Goal: Transaction & Acquisition: Purchase product/service

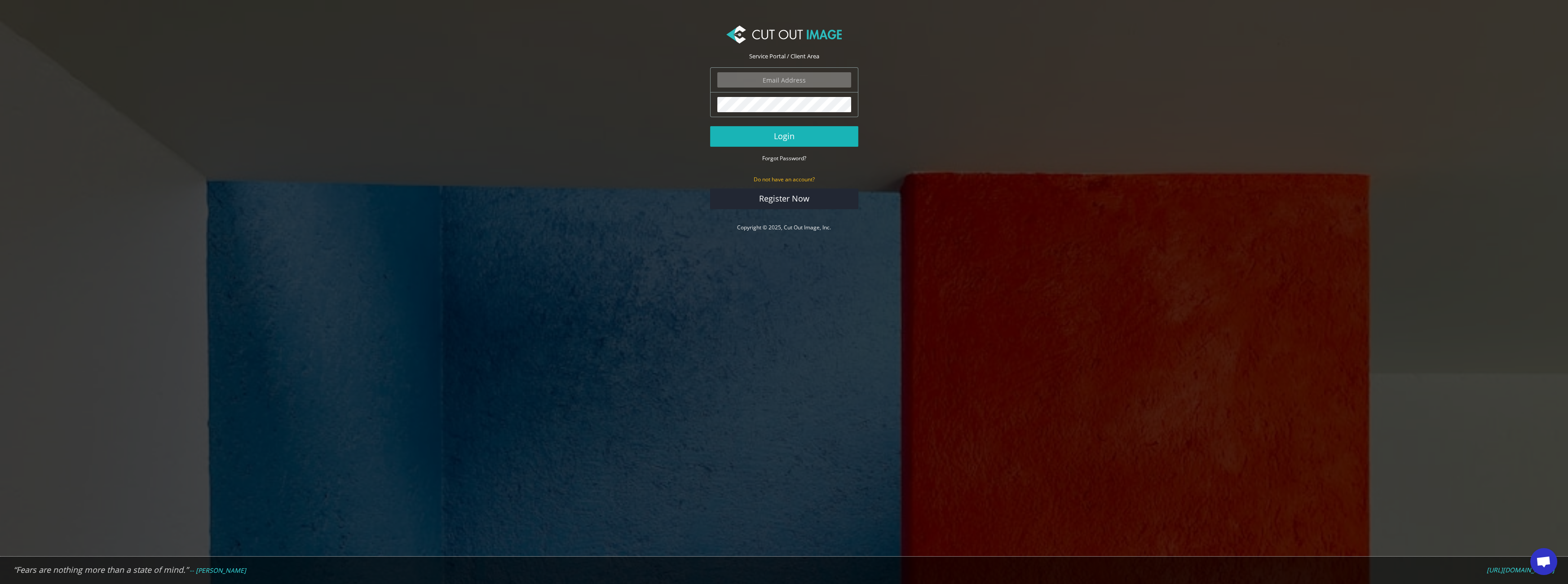
type input "[EMAIL_ADDRESS][DOMAIN_NAME]"
click at [768, 137] on button "Login" at bounding box center [785, 136] width 149 height 21
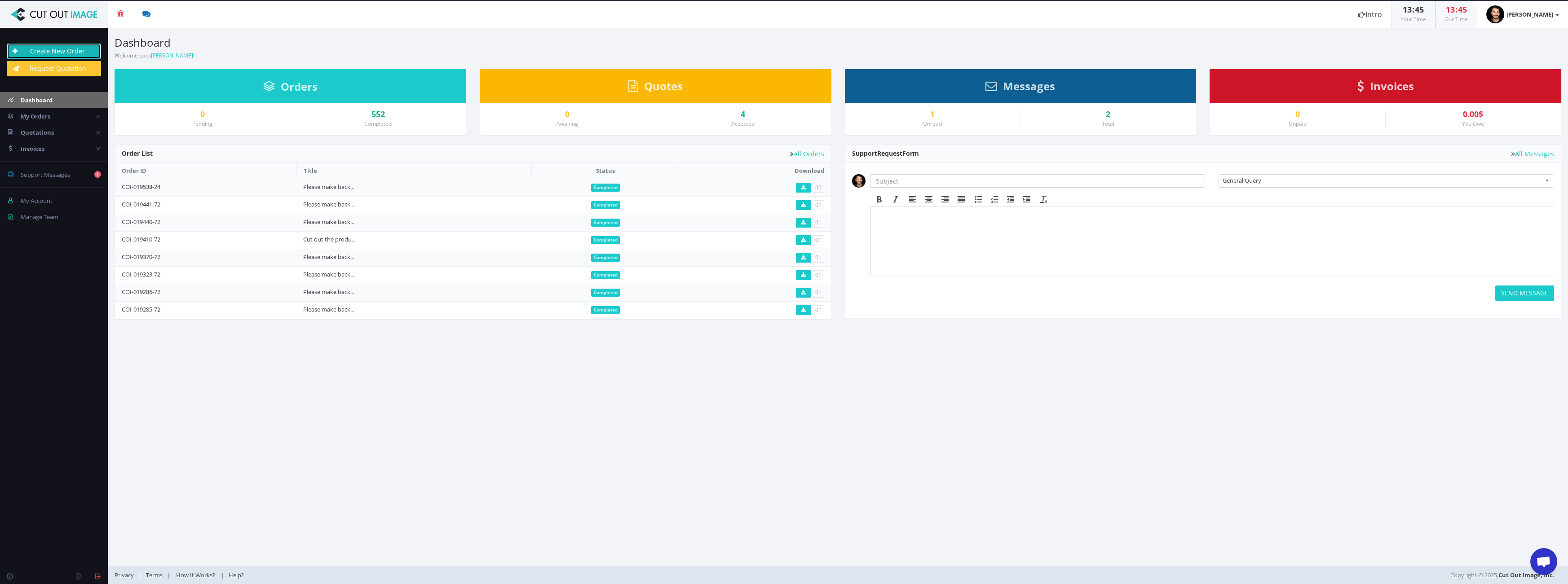
click at [68, 51] on link "Create New Order" at bounding box center [54, 51] width 94 height 15
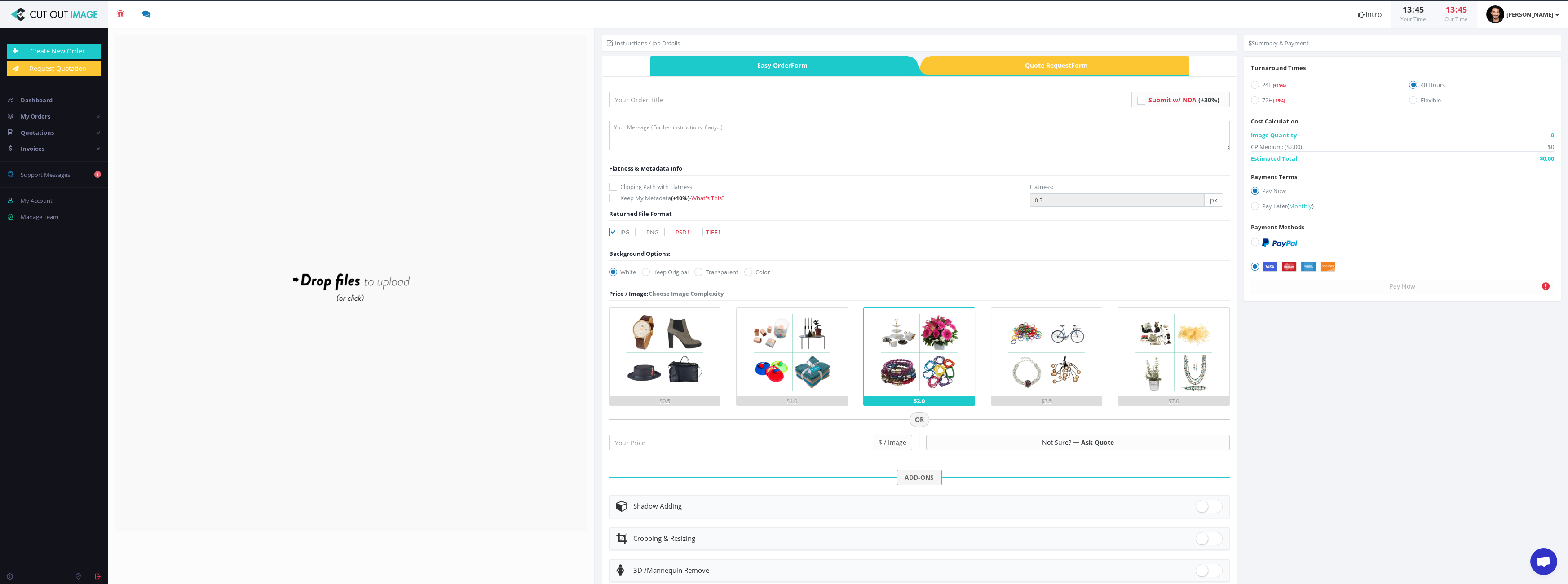
click at [468, 248] on form "Drop files here to upload" at bounding box center [351, 283] width 473 height 496
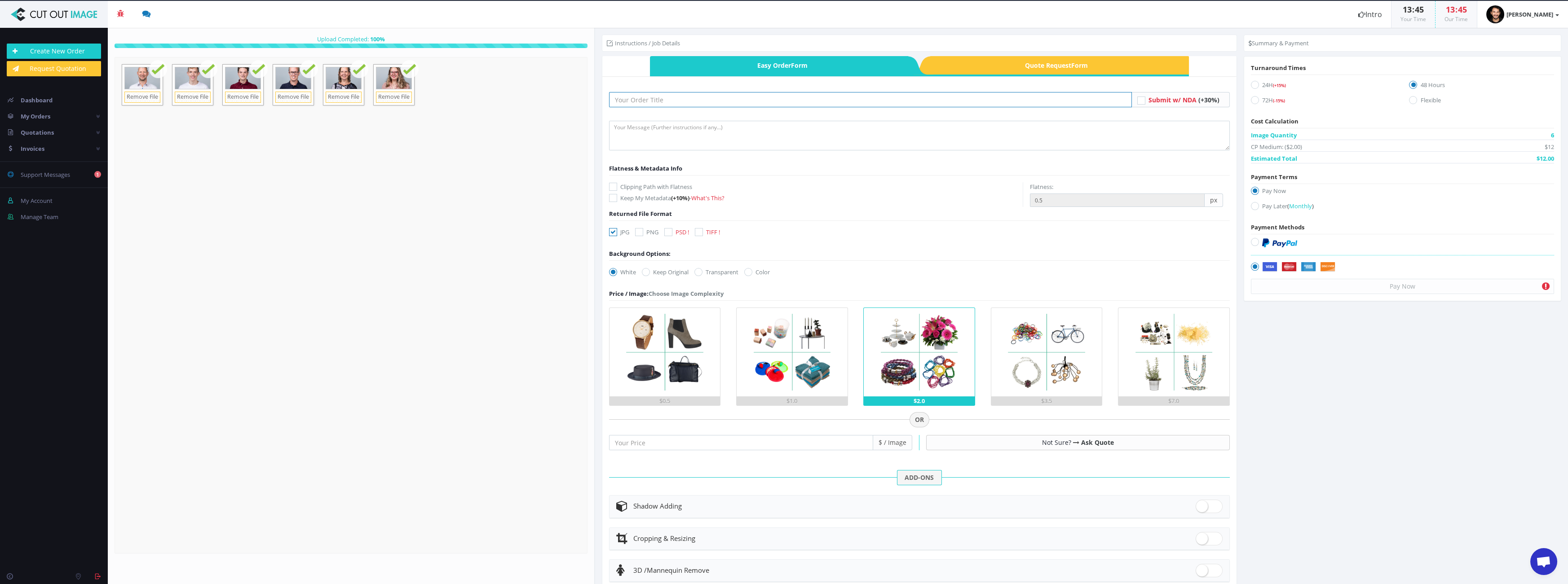
click at [737, 96] on input "text" at bounding box center [870, 99] width 523 height 15
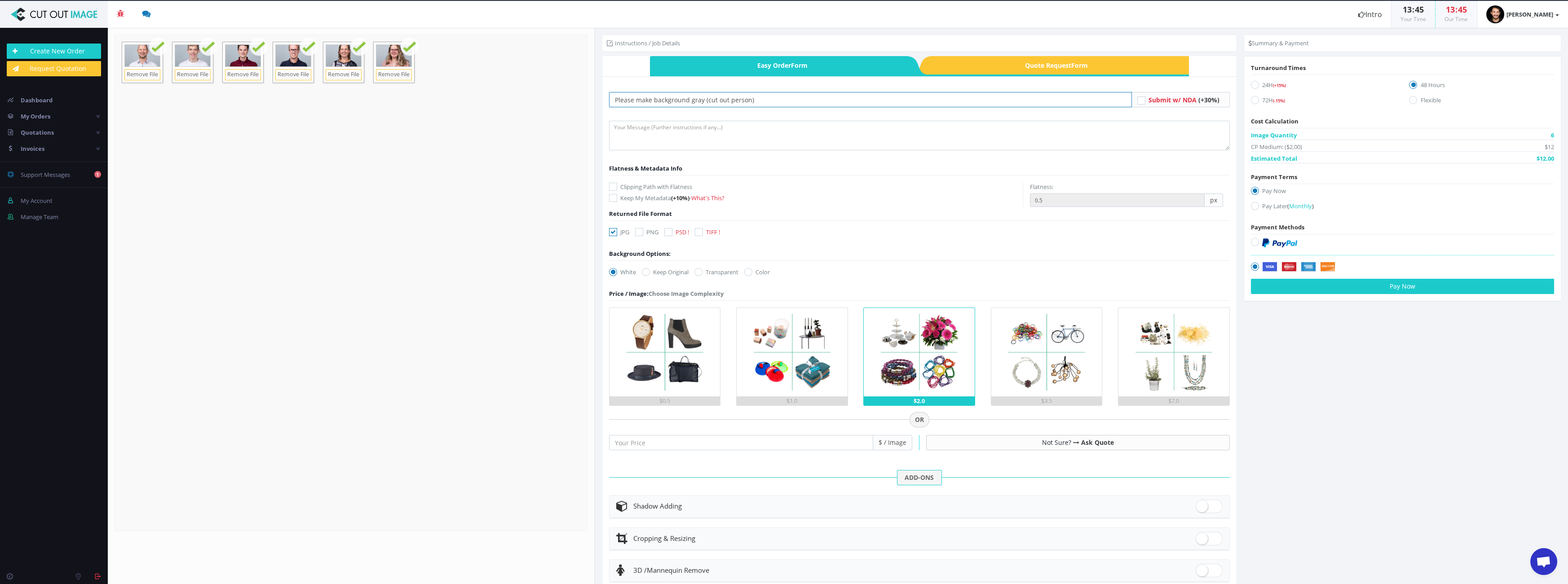
drag, startPoint x: 695, startPoint y: 99, endPoint x: 1042, endPoint y: 141, distance: 349.5
click at [1041, 141] on form "Please make background gray (cut out person) Submit w/ NDA (+30%) (+10%) px" at bounding box center [920, 384] width 621 height 586
type input "Please make background green"
click at [833, 199] on label "Keep My Metadata (+10%) - What's This?" at bounding box center [816, 198] width 414 height 9
click at [617, 199] on input "Keep My Metadata (+10%) - What's This?" at bounding box center [614, 198] width 6 height 6
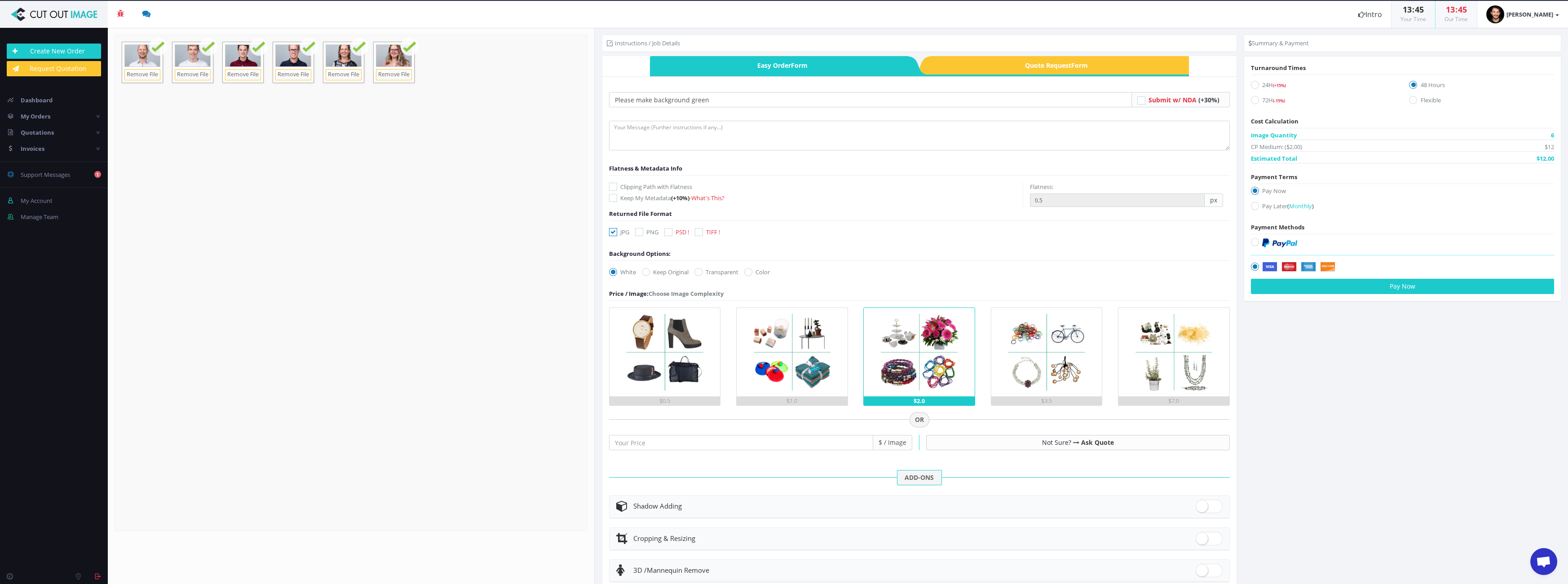
checkbox input "true"
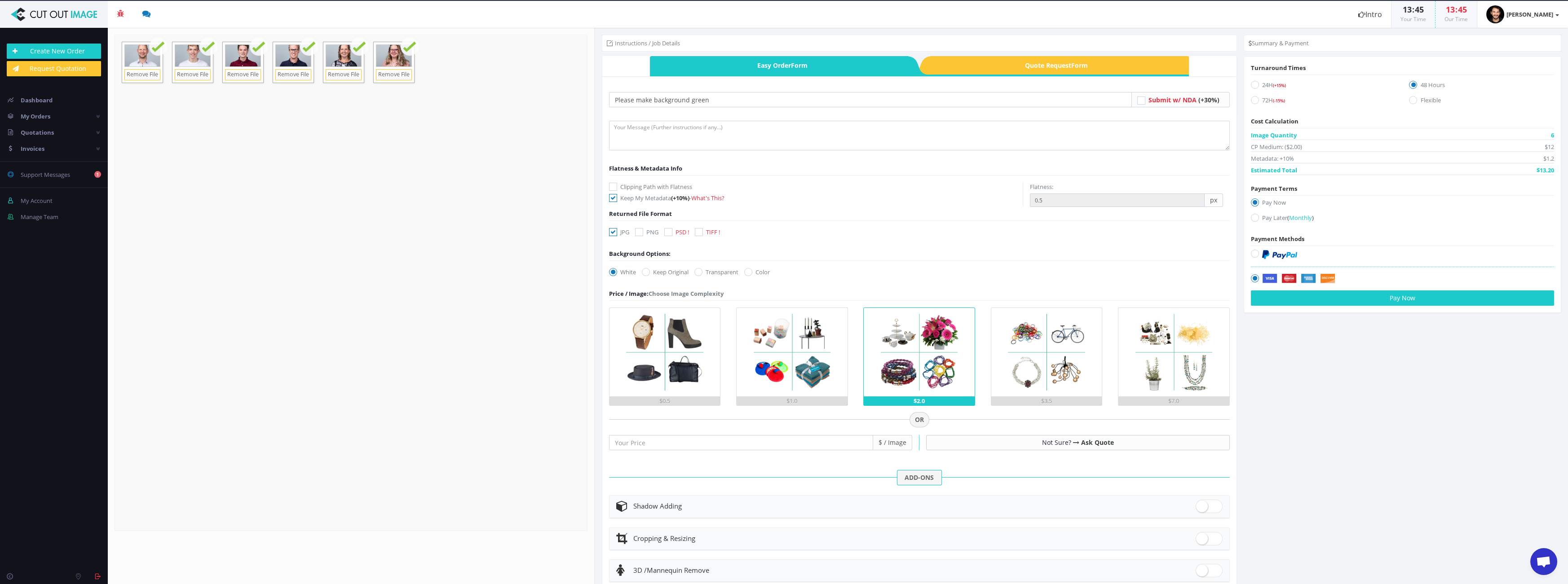
click at [683, 186] on label "Clipping Path with Flatness" at bounding box center [816, 187] width 414 height 9
click at [617, 186] on input "Clipping Path with Flatness" at bounding box center [614, 187] width 6 height 6
checkbox input "true"
click at [1105, 195] on input "0.5" at bounding box center [1117, 200] width 175 height 13
type input "0.3"
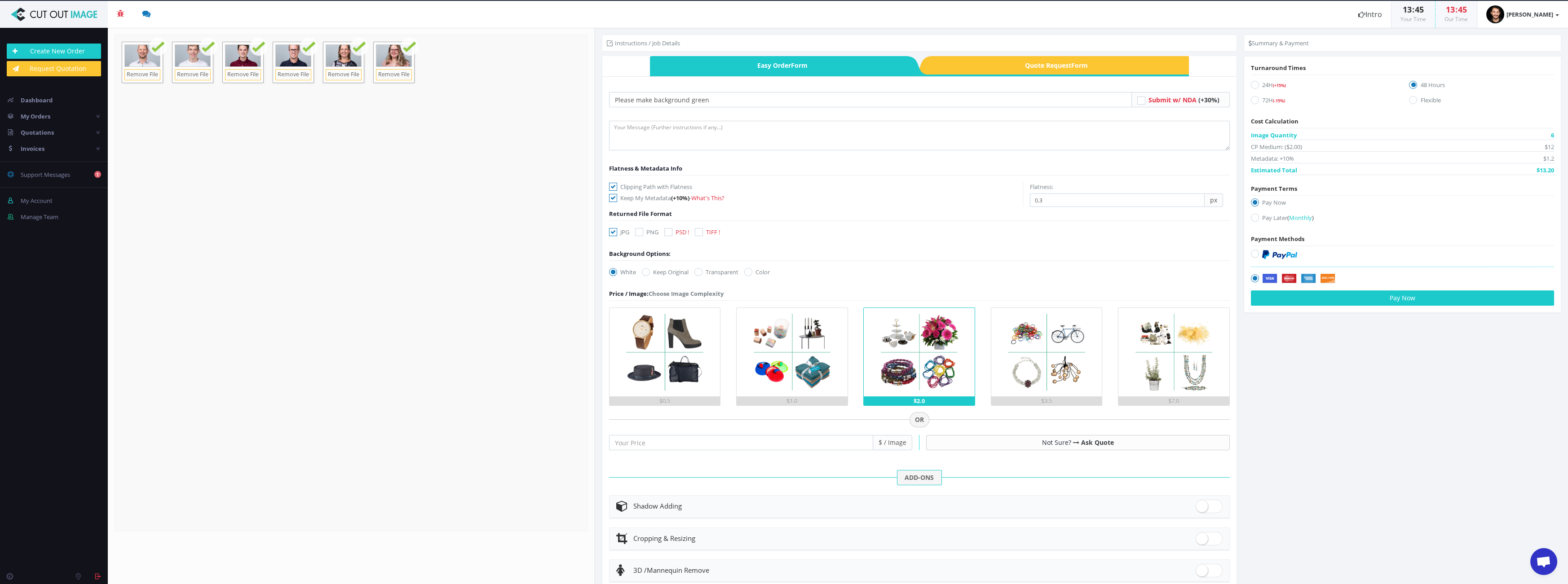
click at [752, 272] on icon at bounding box center [748, 272] width 8 height 8
click at [752, 272] on input "Color" at bounding box center [749, 273] width 6 height 6
radio input "true"
click at [772, 273] on input "#00aabb" at bounding box center [765, 271] width 33 height 13
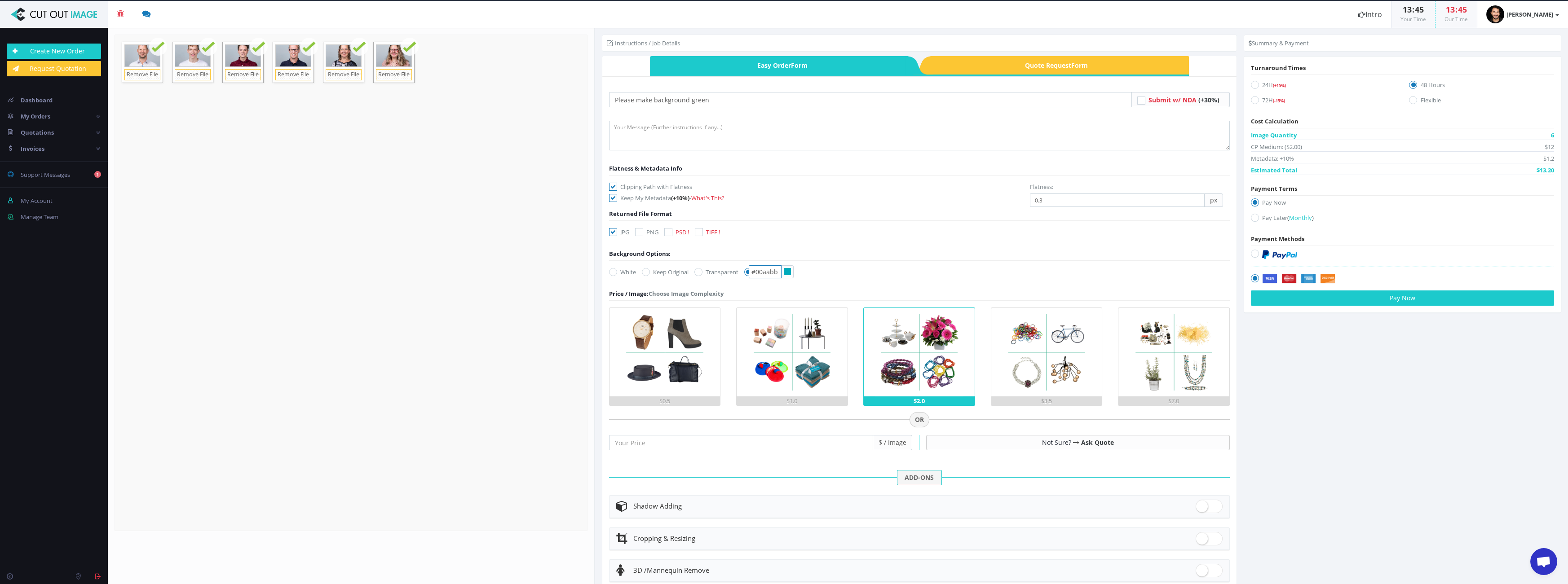
click at [772, 273] on input "#00aabb" at bounding box center [765, 271] width 33 height 13
paste input "0aa"
type input "#00a0aa"
click at [868, 275] on form "Please make background green Submit w/ NDA (+30%) Flatness & Metadata Info" at bounding box center [920, 384] width 621 height 586
click at [799, 362] on img at bounding box center [792, 352] width 88 height 88
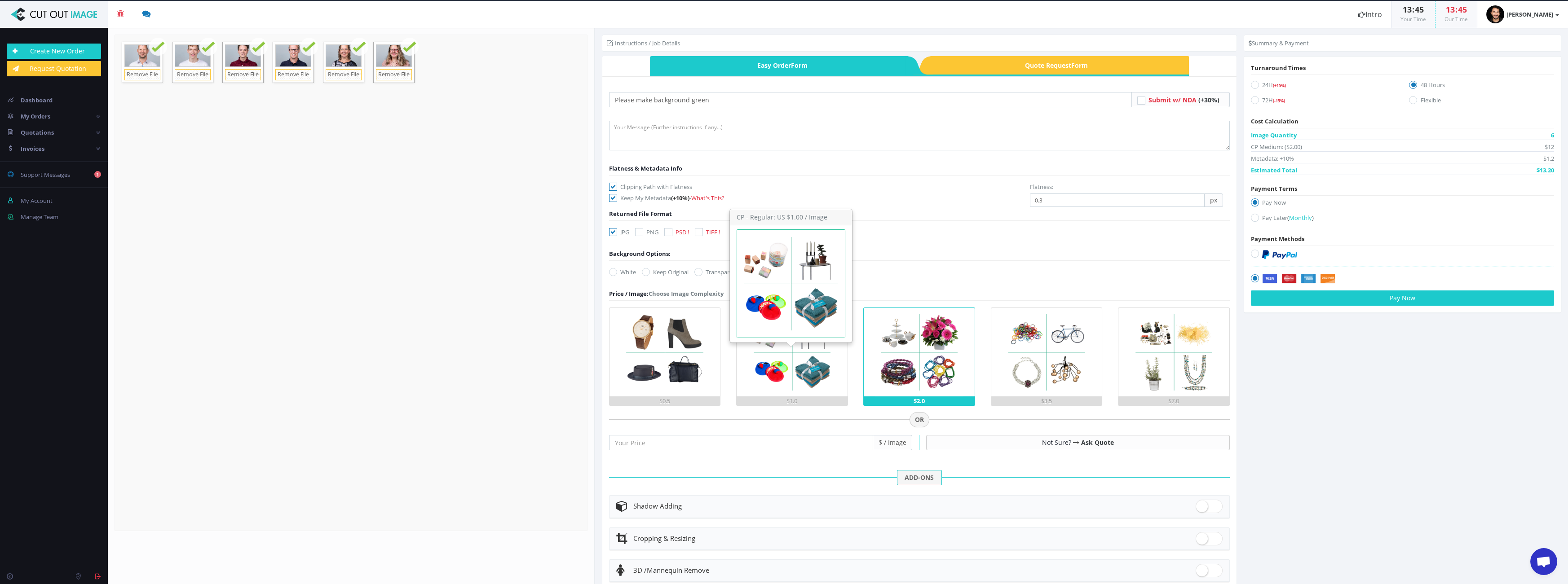
click at [0, 0] on input "$1.0" at bounding box center [0, 0] width 0 height 0
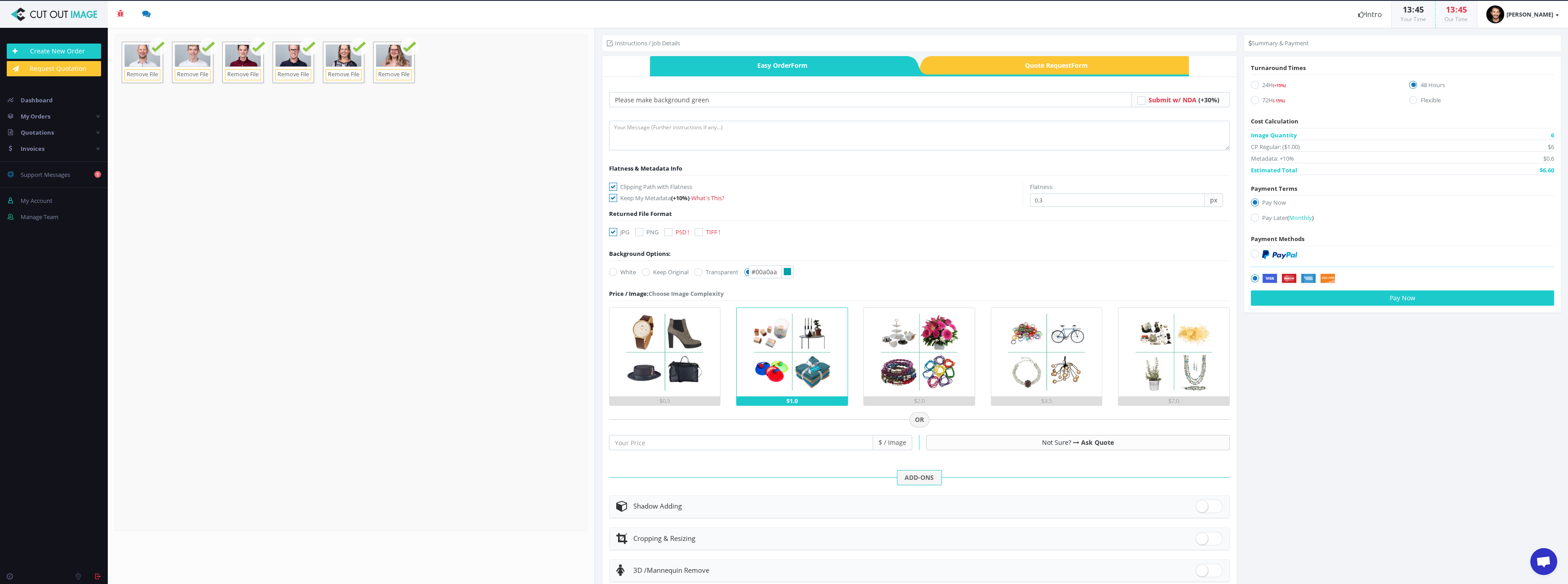
click at [1271, 88] on label "24H (+15%)" at bounding box center [1323, 86] width 145 height 12
click at [1259, 88] on input "24H (+15%)" at bounding box center [1256, 85] width 6 height 6
radio input "true"
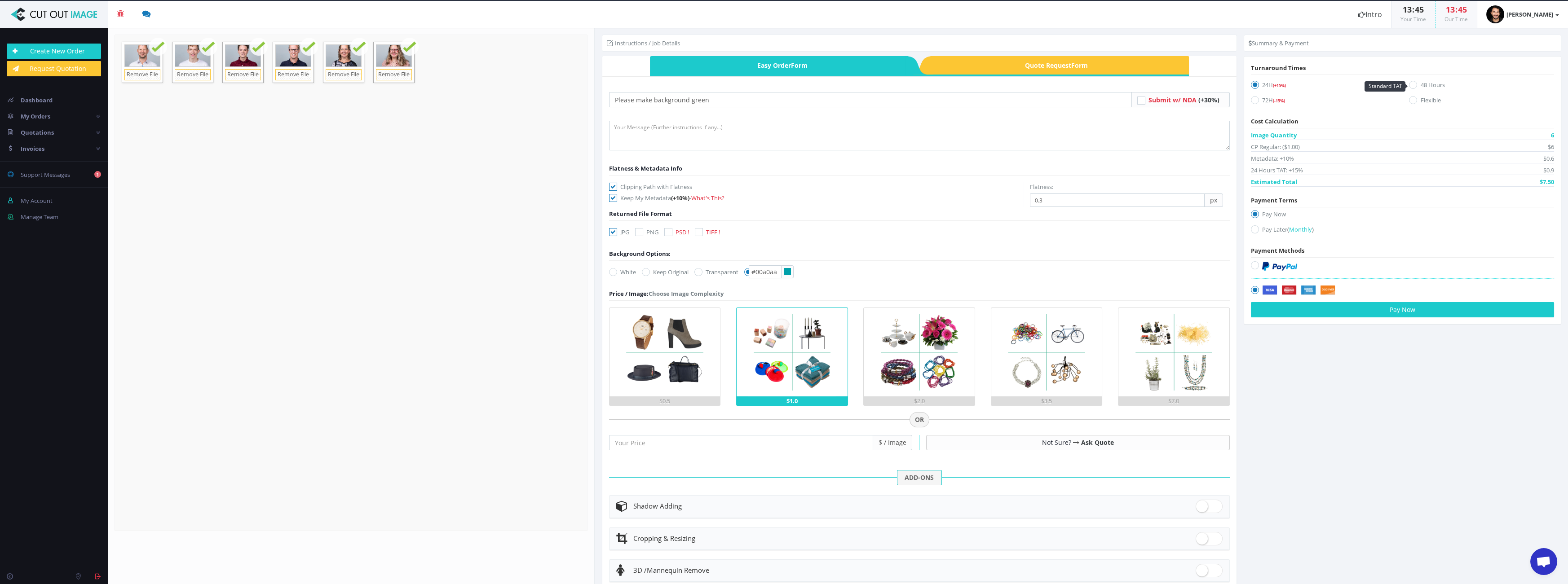
click at [1416, 83] on label "48 Hours" at bounding box center [1482, 86] width 145 height 12
click at [1416, 83] on input "48 Hours" at bounding box center [1414, 85] width 6 height 6
radio input "true"
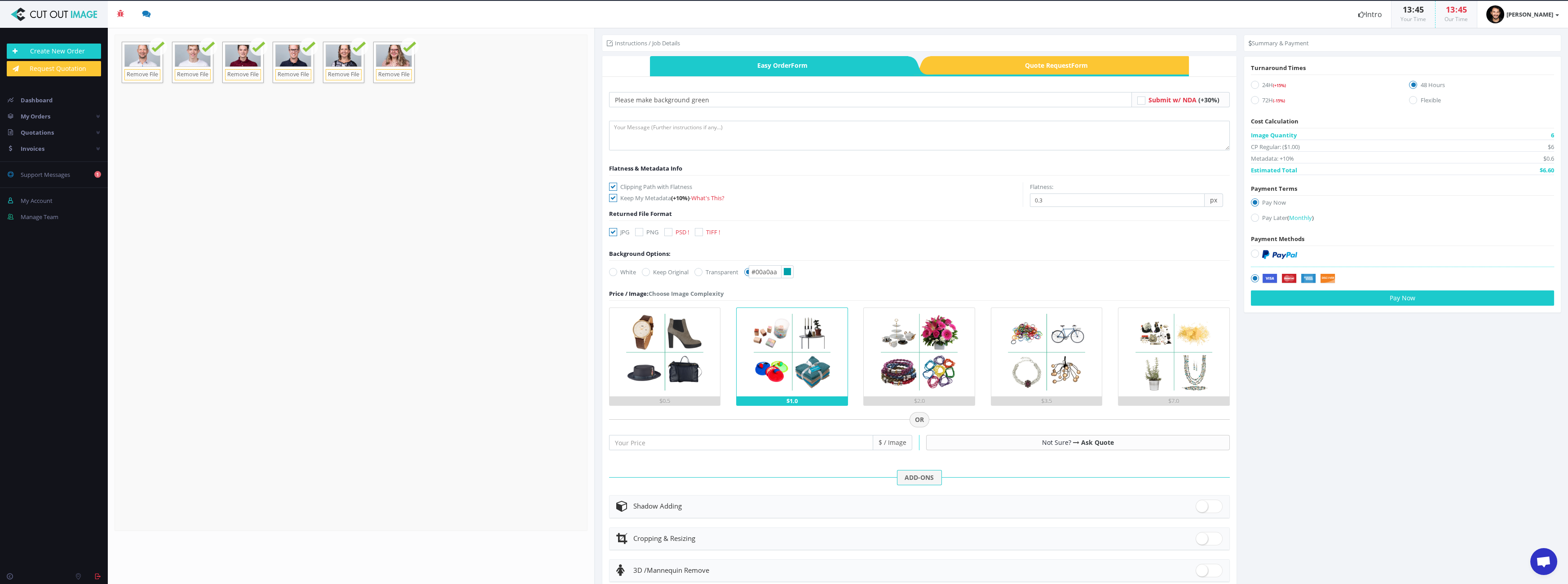
click at [1276, 252] on img at bounding box center [1279, 254] width 35 height 9
click at [1259, 252] on input "radio" at bounding box center [1256, 254] width 6 height 6
radio input "true"
click at [1348, 297] on button "Pay Now" at bounding box center [1402, 297] width 303 height 15
